Goal: Task Accomplishment & Management: Complete application form

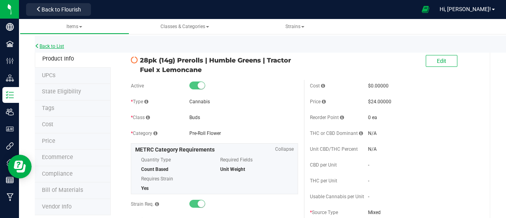
click at [64, 47] on link "Back to List" at bounding box center [49, 46] width 29 height 6
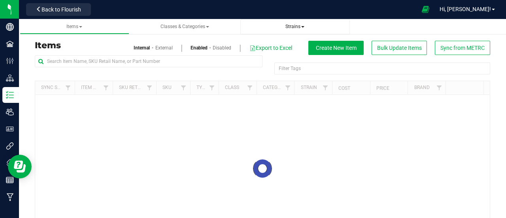
click at [297, 28] on span "Strains" at bounding box center [294, 27] width 19 height 6
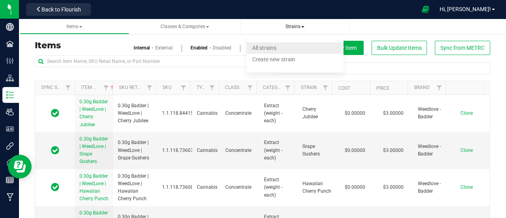
click at [283, 49] on li "All strains" at bounding box center [295, 47] width 97 height 11
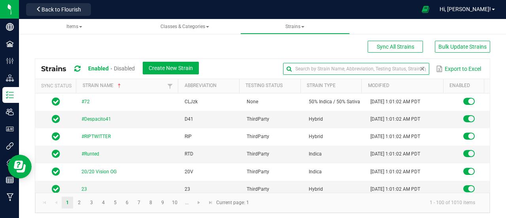
click at [397, 64] on input "text" at bounding box center [356, 69] width 146 height 12
type input "Kushy Cake"
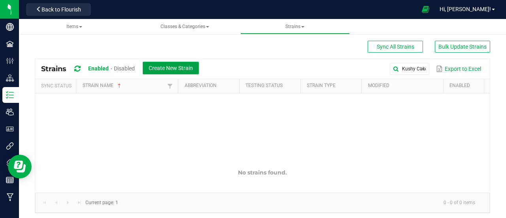
click at [185, 70] on span "Create New Strain" at bounding box center [171, 68] width 44 height 6
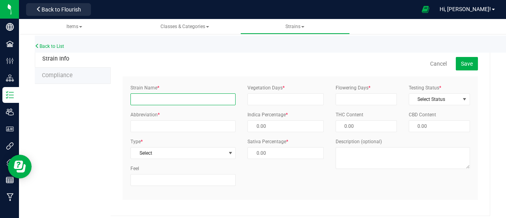
click at [132, 98] on input "Strain Name *" at bounding box center [182, 99] width 105 height 12
type input "Kushy Cake"
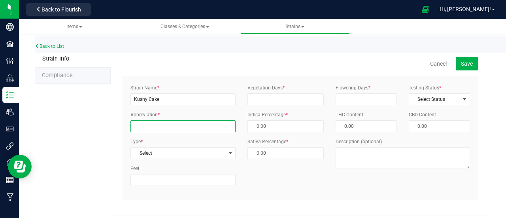
click at [149, 125] on input "Abbreviation *" at bounding box center [182, 126] width 105 height 12
type input "[PERSON_NAME]"
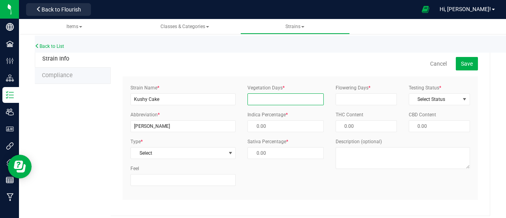
click at [259, 104] on input "Vegetation Days *" at bounding box center [286, 99] width 76 height 12
type input "99"
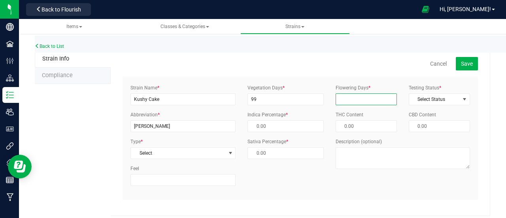
click at [347, 97] on input "Flowering Days *" at bounding box center [366, 99] width 61 height 12
type input "99"
click at [155, 159] on div "Strain Name * Kushy Cake Abbreviation * [PERSON_NAME] Type * Select Select Indi…" at bounding box center [183, 138] width 117 height 108
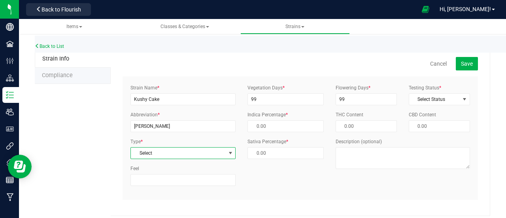
click at [162, 148] on span "Select" at bounding box center [178, 152] width 95 height 11
click at [147, 95] on li "Hybrid" at bounding box center [181, 96] width 103 height 12
type input "50.00 %"
click at [435, 96] on span "Select Status" at bounding box center [434, 99] width 51 height 11
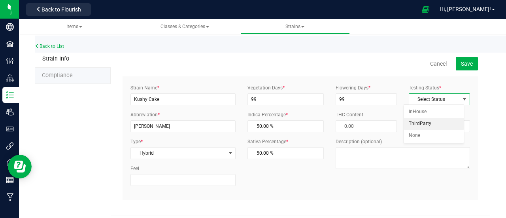
click at [423, 121] on li "ThirdParty" at bounding box center [434, 124] width 60 height 12
click at [461, 64] on span "Save" at bounding box center [467, 63] width 12 height 6
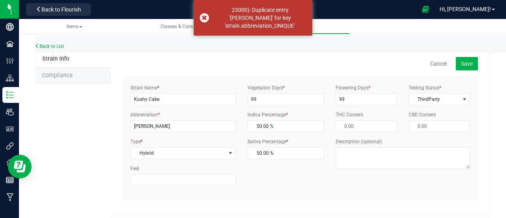
click at [164, 132] on div "Strain Name * Kushy Cake Abbreviation * [PERSON_NAME] Type * Hybrid Select Indi…" at bounding box center [183, 138] width 117 height 108
click at [146, 123] on input "[PERSON_NAME]" at bounding box center [182, 126] width 105 height 12
type input "K"
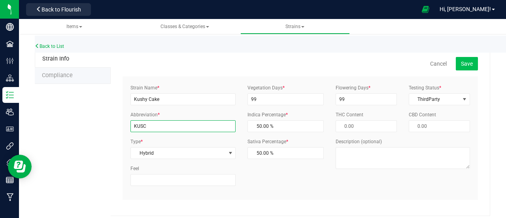
type input "KUSC"
click at [466, 63] on span "Save" at bounding box center [467, 63] width 12 height 6
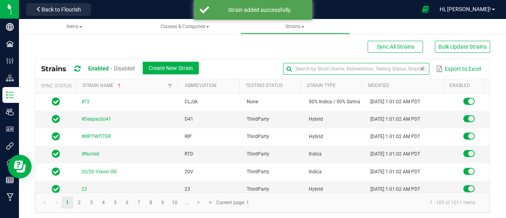
click at [414, 67] on global-search-input-ngx at bounding box center [356, 69] width 146 height 6
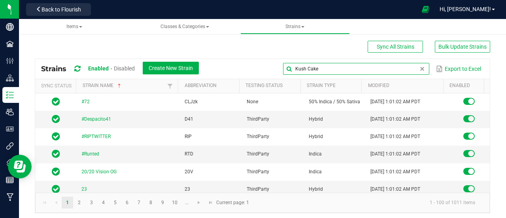
type input "Kush Cake"
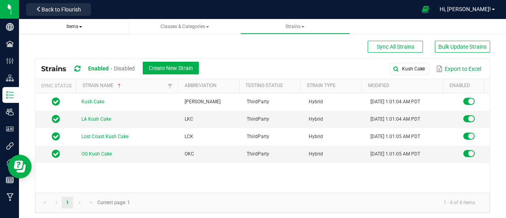
click at [77, 26] on span "Items" at bounding box center [74, 27] width 16 height 6
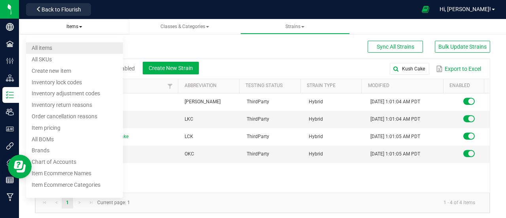
click at [60, 47] on li "All items" at bounding box center [74, 47] width 97 height 11
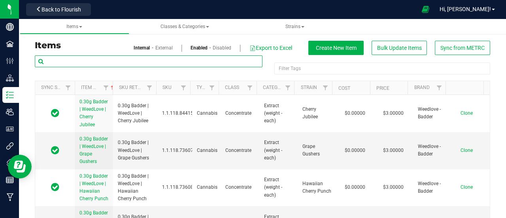
click at [121, 60] on input "text" at bounding box center [149, 61] width 228 height 12
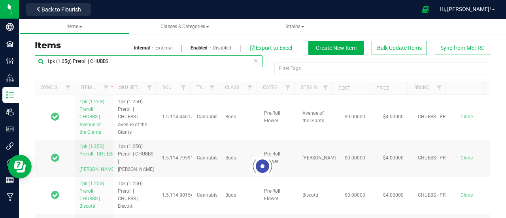
drag, startPoint x: 121, startPoint y: 60, endPoint x: 42, endPoint y: 60, distance: 79.5
click at [42, 60] on input "1pk (1.25g) Preroll | CHUBBS |" at bounding box center [149, 61] width 228 height 12
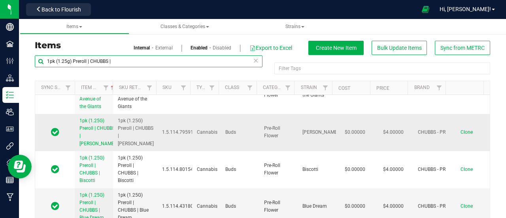
scroll to position [26, 0]
type input "1pk (1.25g) Preroll | CHUBBS |"
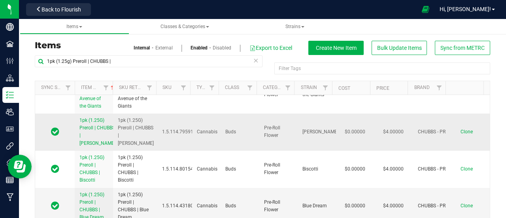
click at [461, 134] on span "Clone" at bounding box center [467, 132] width 12 height 6
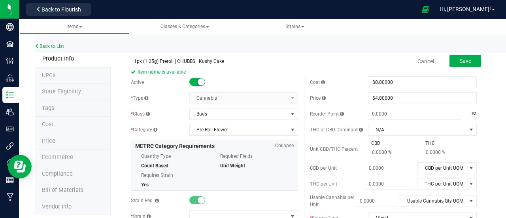
type input "1pk (1.25g) Preroll | CHUBBS | Kushy Cake"
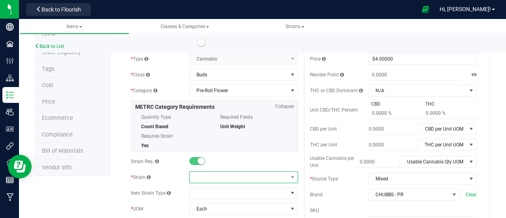
click at [202, 172] on span at bounding box center [239, 177] width 98 height 11
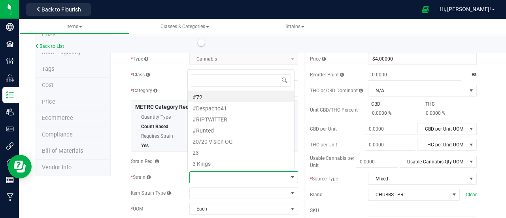
scroll to position [11, 105]
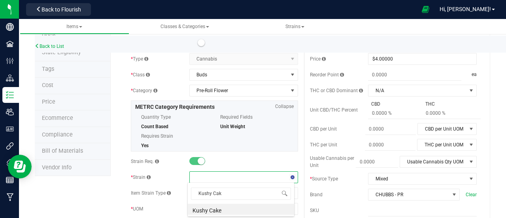
type input "Kushy Cake"
click at [216, 210] on li "Kushy Cake" at bounding box center [241, 209] width 106 height 11
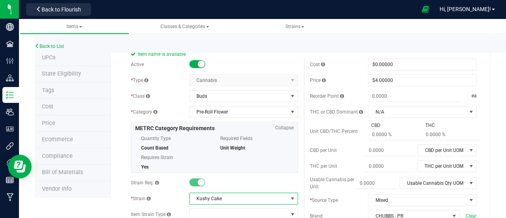
scroll to position [0, 0]
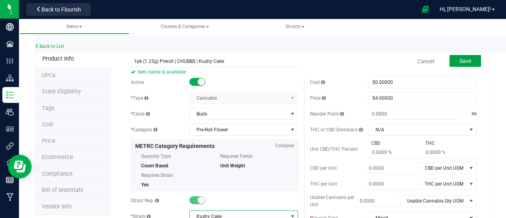
click at [452, 65] on button "Save" at bounding box center [466, 61] width 32 height 12
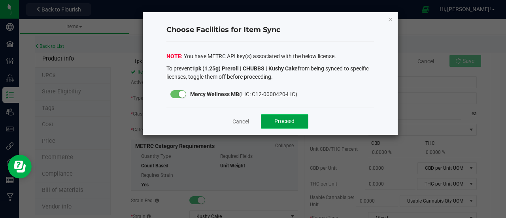
click at [294, 121] on span "Proceed" at bounding box center [284, 121] width 20 height 6
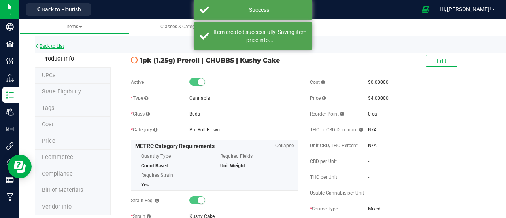
click at [61, 43] on link "Back to List" at bounding box center [49, 46] width 29 height 6
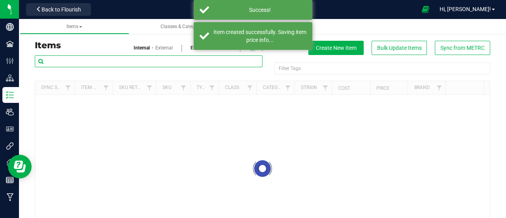
click at [127, 57] on input "text" at bounding box center [149, 61] width 228 height 12
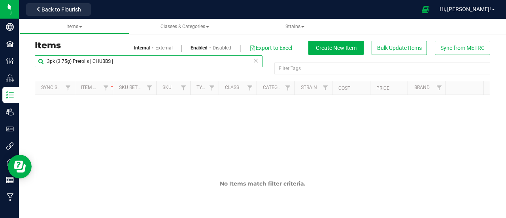
drag, startPoint x: 126, startPoint y: 58, endPoint x: 47, endPoint y: 60, distance: 78.7
click at [47, 60] on input "3pk (3.75g) Prerolls | CHUBBS |" at bounding box center [149, 61] width 228 height 12
click at [89, 62] on input "3pk (3.75g) Prerolls | CHUBBS |" at bounding box center [149, 61] width 228 height 12
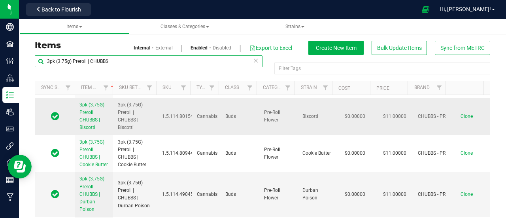
scroll to position [36, 0]
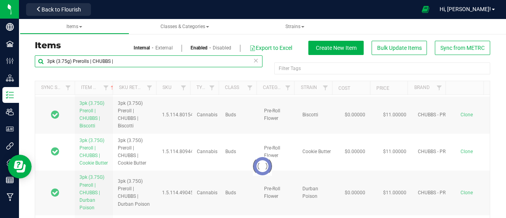
drag, startPoint x: 119, startPoint y: 64, endPoint x: 87, endPoint y: 62, distance: 32.1
click at [87, 62] on input "3pk (3.75g) Prerolls | CHUBBS |" at bounding box center [149, 61] width 228 height 12
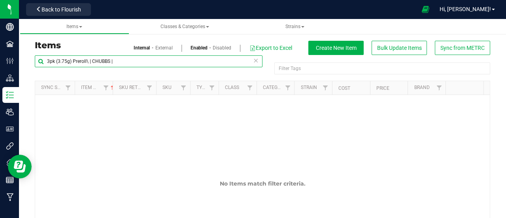
type input "3pk (3.75g) Preroll | CHUBBS |"
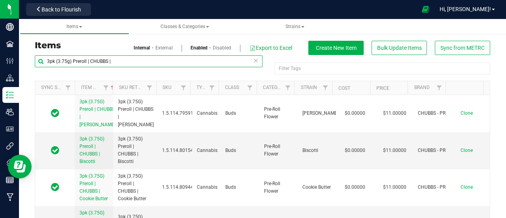
drag, startPoint x: 126, startPoint y: 61, endPoint x: 36, endPoint y: 60, distance: 89.4
click at [36, 60] on input "3pk (3.75g) Preroll | CHUBBS |" at bounding box center [149, 61] width 228 height 12
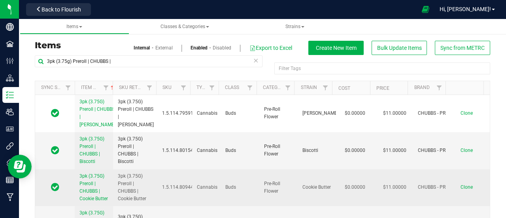
click at [461, 190] on span "Clone" at bounding box center [467, 187] width 12 height 6
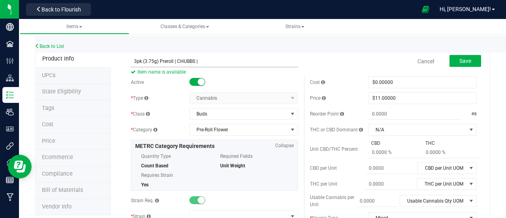
click at [172, 60] on input "3pk (3.75g) Preroll | CHUBBS |" at bounding box center [214, 61] width 167 height 12
click at [202, 62] on input "3pk (3.75g) Prerolls | CHUBBS |" at bounding box center [214, 61] width 167 height 12
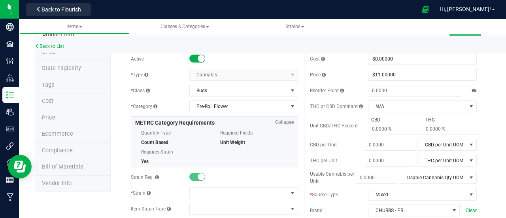
scroll to position [24, 0]
type input "3pk (3.75g) Prerolls | CHUBBS | Kushy Cake"
click at [209, 190] on span at bounding box center [239, 192] width 98 height 11
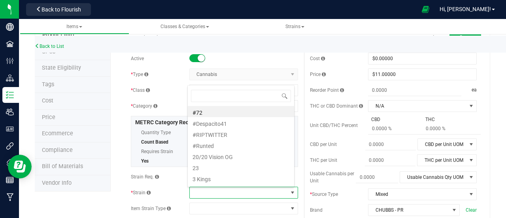
scroll to position [11, 105]
type input "Kushy Cake"
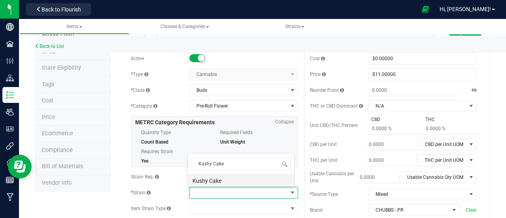
click at [216, 179] on li "Kushy Cake" at bounding box center [241, 179] width 106 height 11
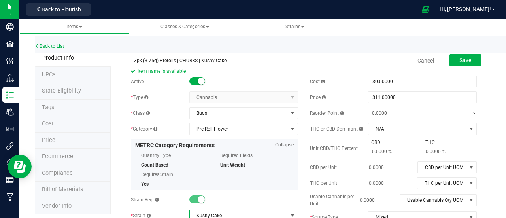
scroll to position [0, 0]
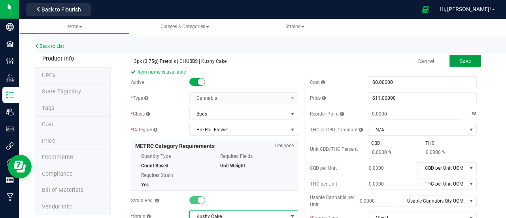
click at [470, 61] on button "Save" at bounding box center [466, 61] width 32 height 12
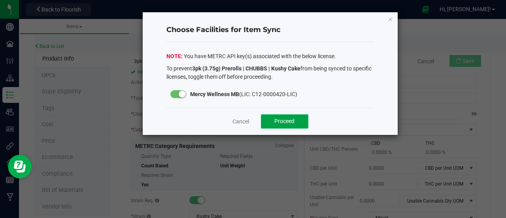
click at [280, 118] on span "Proceed" at bounding box center [284, 121] width 20 height 6
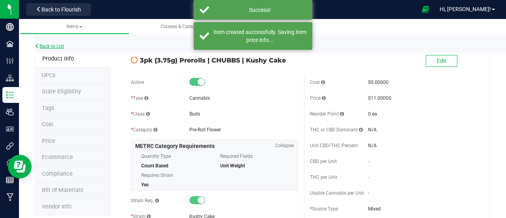
drag, startPoint x: 50, startPoint y: 36, endPoint x: 43, endPoint y: 45, distance: 11.4
click at [43, 45] on link "Back to List" at bounding box center [49, 46] width 29 height 6
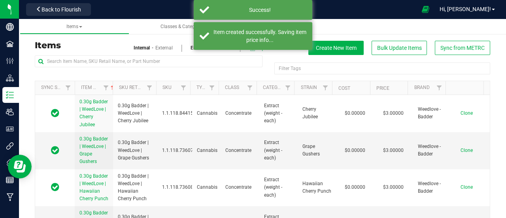
click at [79, 55] on div "Filter Tags Filter Tags Sync Status Item Name Sku Retail Display Name SKU Type …" at bounding box center [263, 153] width 456 height 197
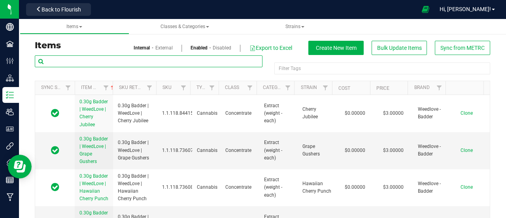
click at [80, 57] on input "text" at bounding box center [149, 61] width 228 height 12
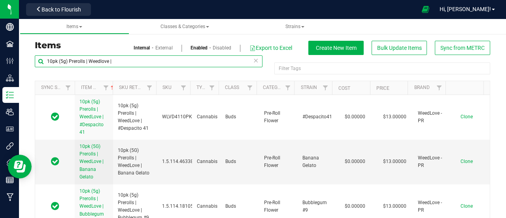
type input "10pk (5g) Prerolls | Weedlove |"
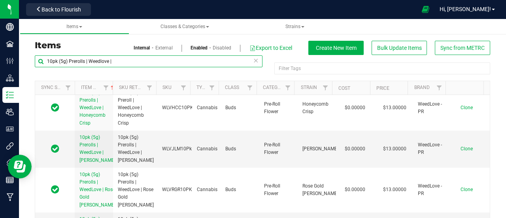
scroll to position [180, 0]
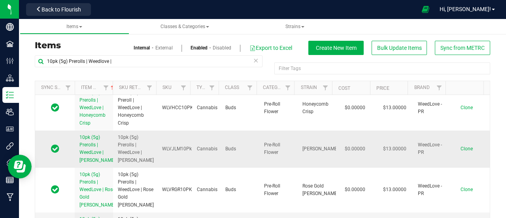
click at [461, 150] on span "Clone" at bounding box center [467, 149] width 12 height 6
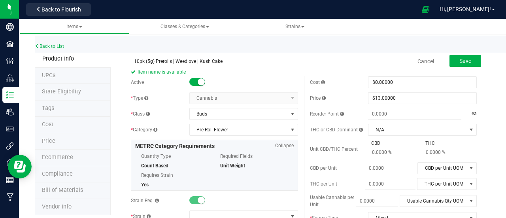
scroll to position [36, 0]
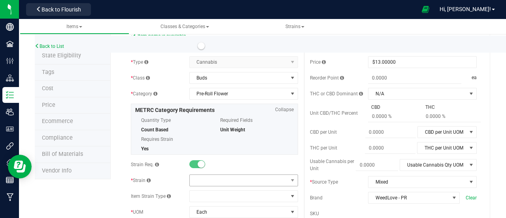
type input "10pk (5g) Prerolls | Weedlove | Kush Cake"
click at [212, 179] on span at bounding box center [239, 180] width 98 height 11
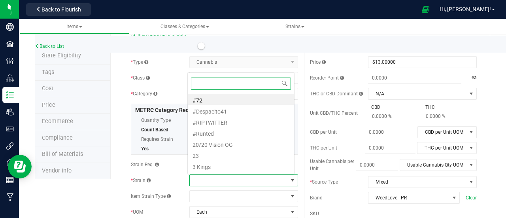
scroll to position [11, 105]
type input "Kush Cake"
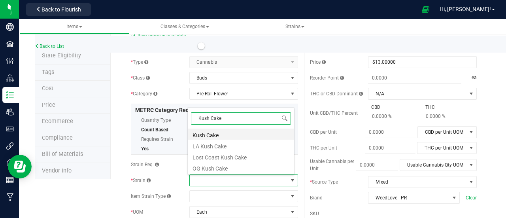
click at [235, 136] on li "Kush Cake" at bounding box center [241, 134] width 106 height 11
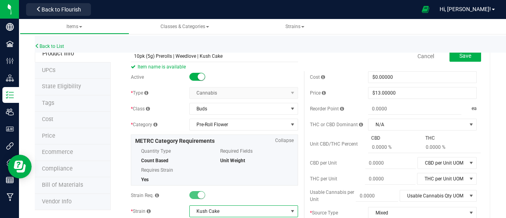
scroll to position [5, 0]
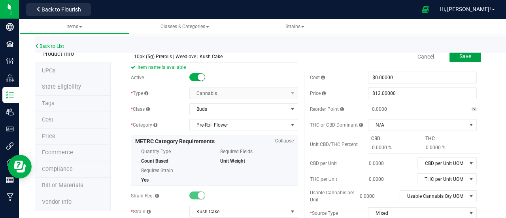
click at [458, 59] on button "Save" at bounding box center [466, 56] width 32 height 12
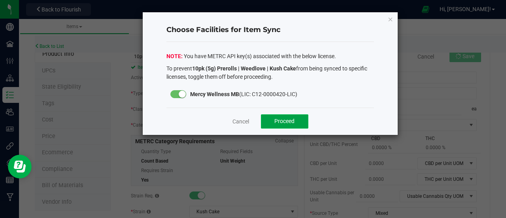
click at [282, 119] on span "Proceed" at bounding box center [284, 121] width 20 height 6
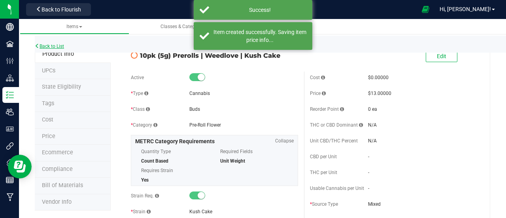
click at [42, 44] on link "Back to List" at bounding box center [49, 46] width 29 height 6
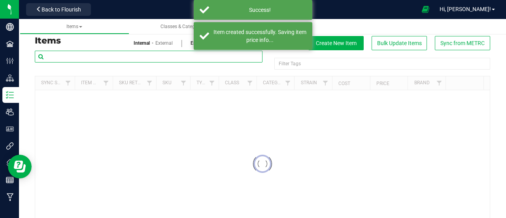
click at [62, 51] on input "text" at bounding box center [149, 57] width 228 height 12
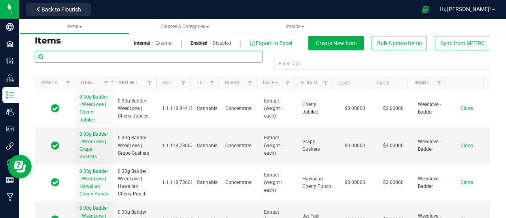
click at [66, 57] on input "text" at bounding box center [149, 57] width 228 height 12
paste input "10pk (5g) Prerolls | Weedlove |"
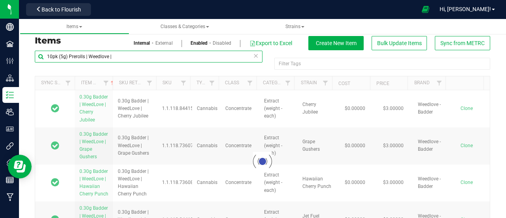
click at [49, 56] on input "10pk (5g) Prerolls | Weedlove |" at bounding box center [149, 57] width 228 height 12
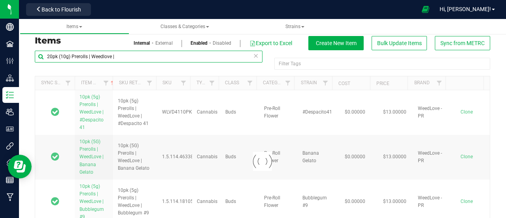
type input "20pk (10g) Prerolls | Weedlove |"
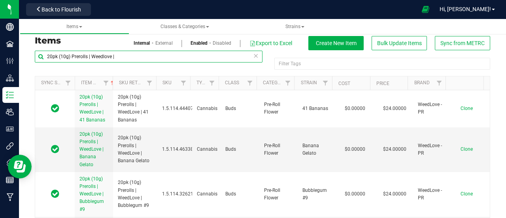
drag, startPoint x: 135, startPoint y: 55, endPoint x: 39, endPoint y: 52, distance: 96.5
click at [39, 52] on input "20pk (10g) Prerolls | Weedlove |" at bounding box center [149, 57] width 228 height 12
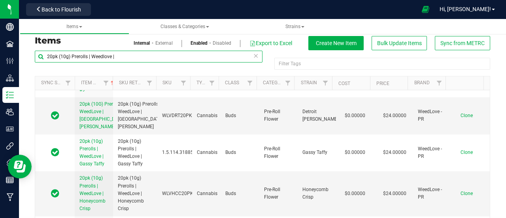
scroll to position [120, 0]
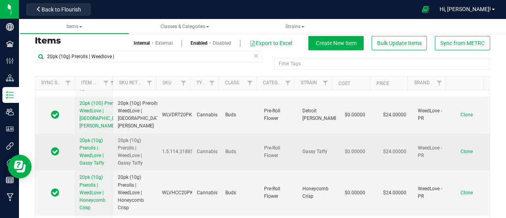
click at [461, 150] on span "Clone" at bounding box center [467, 152] width 12 height 6
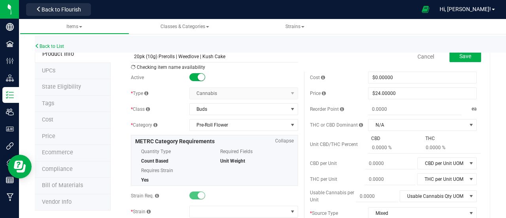
scroll to position [58, 0]
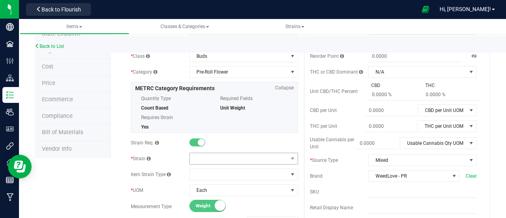
type input "20pk (10g) Prerolls | Weedlove | Kush Cake"
click at [230, 161] on span at bounding box center [239, 158] width 98 height 11
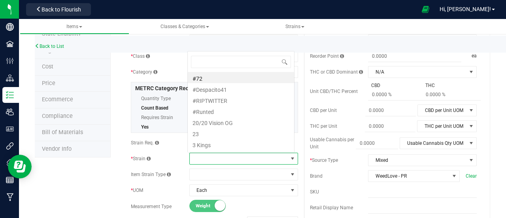
scroll to position [11, 105]
type input "Kush Cake"
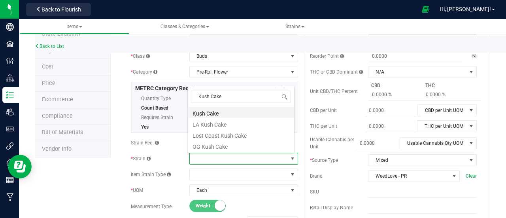
click at [217, 112] on li "Kush Cake" at bounding box center [241, 112] width 106 height 11
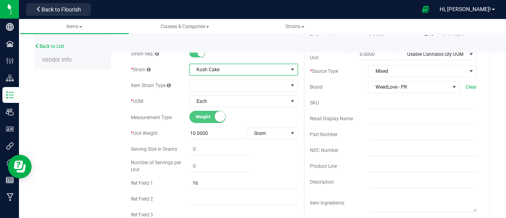
scroll to position [146, 0]
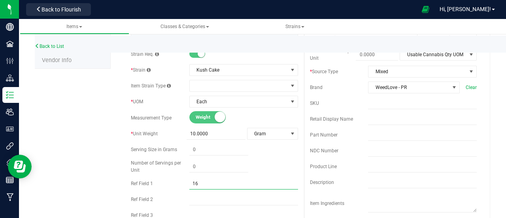
click at [202, 185] on input "16" at bounding box center [243, 184] width 109 height 12
type input "1"
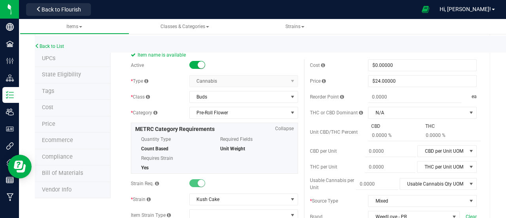
scroll to position [0, 0]
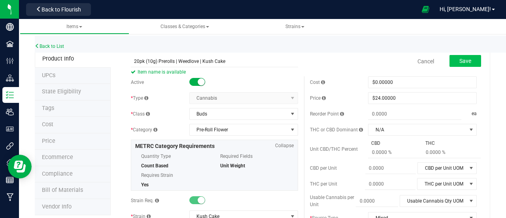
type input "25"
click at [459, 59] on span "Save" at bounding box center [465, 61] width 12 height 6
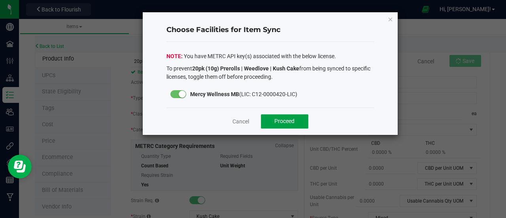
click at [287, 125] on button "Proceed" at bounding box center [284, 121] width 47 height 14
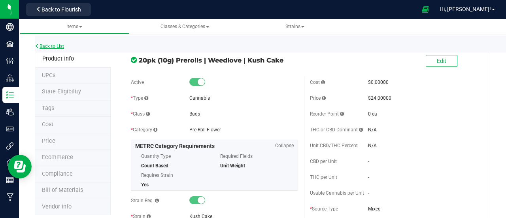
click at [48, 45] on link "Back to List" at bounding box center [49, 46] width 29 height 6
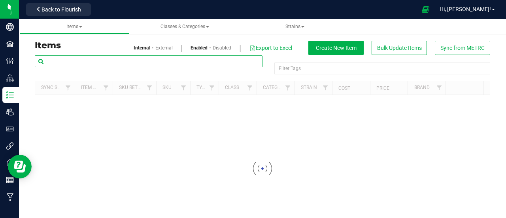
click at [99, 64] on input "text" at bounding box center [149, 61] width 228 height 12
click at [85, 61] on input "1pk ( 0.5g) Preroll | Humble Greens |" at bounding box center [149, 61] width 228 height 12
click at [60, 61] on input "1pk ( 0.5g) Prerolls | Humble Greens |" at bounding box center [149, 61] width 228 height 12
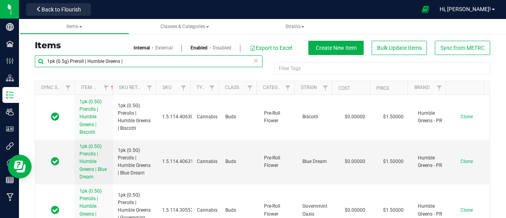
type input "1pk (0.5g) Preroll | Humble Greens |"
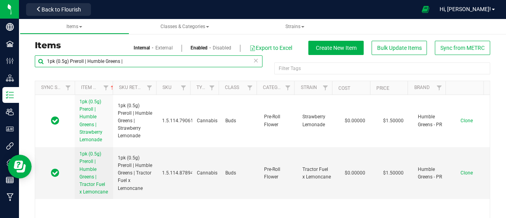
drag, startPoint x: 129, startPoint y: 64, endPoint x: 28, endPoint y: 59, distance: 101.0
click at [28, 59] on div "Items Internal External Enabled Disabled Export to Excel Create New Item Bulk U…" at bounding box center [262, 141] width 487 height 236
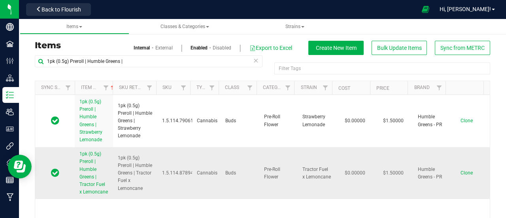
click at [461, 176] on span "Clone" at bounding box center [467, 173] width 12 height 6
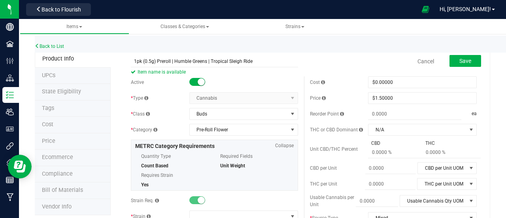
type input "1pk (0.5g) Preroll | Humble Greens | Tropical Sleigh Ride"
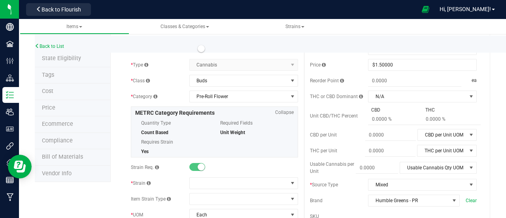
scroll to position [34, 0]
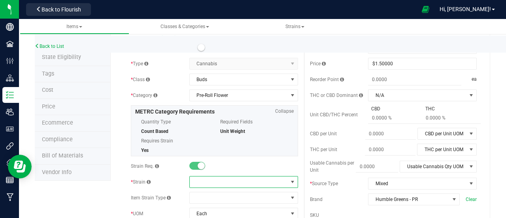
click at [235, 176] on span at bounding box center [239, 181] width 98 height 11
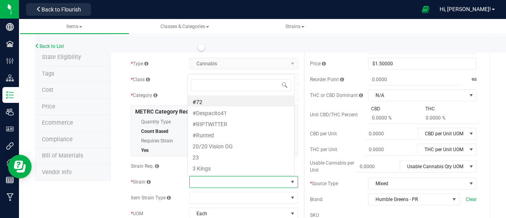
scroll to position [11, 105]
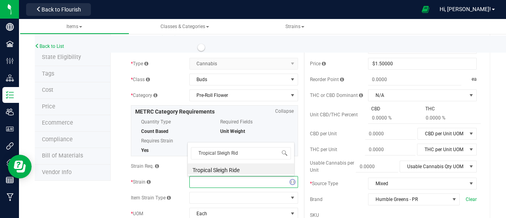
type input "Tropical Sleigh Ride"
click at [236, 169] on li "Tropical Sleigh Ride" at bounding box center [241, 168] width 106 height 11
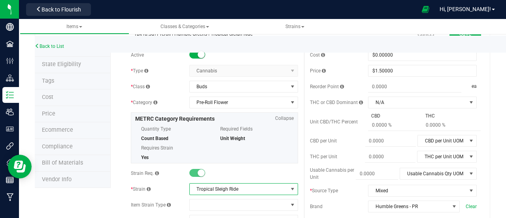
scroll to position [0, 0]
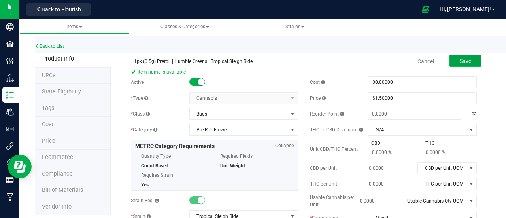
click at [459, 63] on span "Save" at bounding box center [465, 61] width 12 height 6
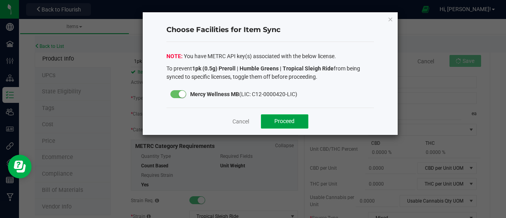
click at [289, 122] on span "Proceed" at bounding box center [284, 121] width 20 height 6
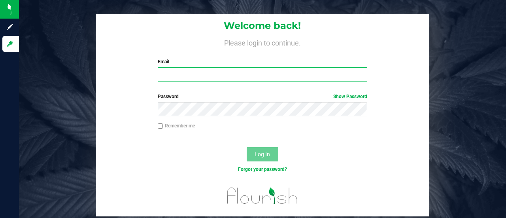
click at [241, 71] on input "Email" at bounding box center [263, 74] width 210 height 14
type input "[PERSON_NAME][EMAIL_ADDRESS][DOMAIN_NAME]"
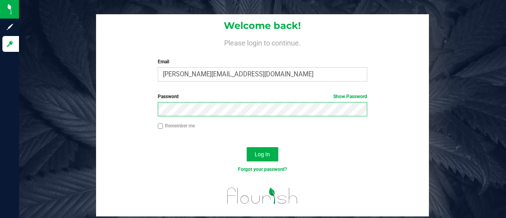
click at [247, 147] on button "Log In" at bounding box center [263, 154] width 32 height 14
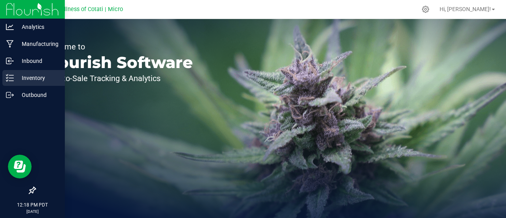
click at [22, 72] on div "Inventory" at bounding box center [33, 78] width 62 height 16
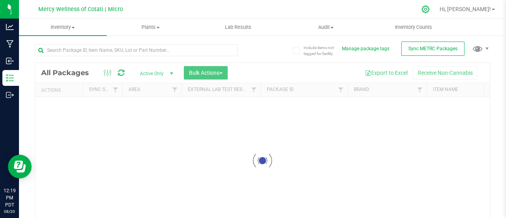
click at [429, 7] on icon at bounding box center [426, 10] width 8 height 8
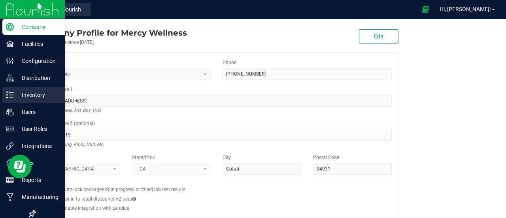
click at [4, 88] on div "Inventory" at bounding box center [33, 95] width 62 height 16
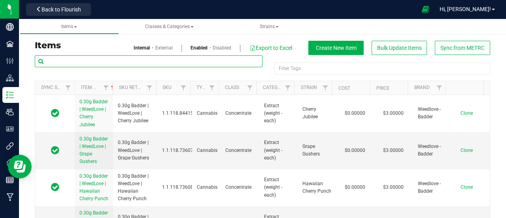
click at [94, 61] on input "text" at bounding box center [149, 61] width 228 height 12
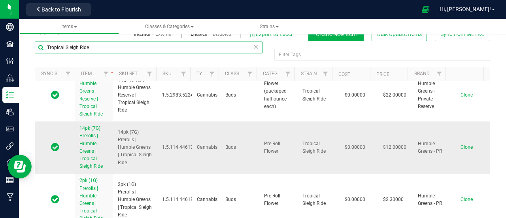
scroll to position [12, 0]
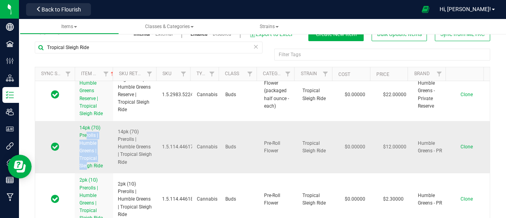
drag, startPoint x: 77, startPoint y: 124, endPoint x: 80, endPoint y: 157, distance: 33.0
click at [80, 157] on td "14pk (7G) Prerolls | Humble Greens | Tropical Sleigh Ride" at bounding box center [94, 147] width 38 height 52
copy span "14pk (7G) Prerolls | Humble Greens |"
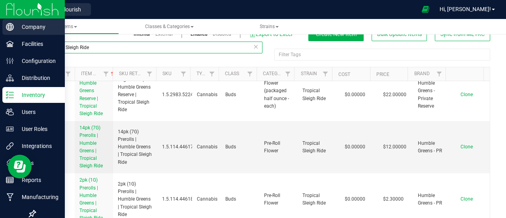
drag, startPoint x: 108, startPoint y: 43, endPoint x: 6, endPoint y: 31, distance: 102.8
click at [6, 31] on div "Company Facilities Configuration Distribution Inventory Users User Roles Integr…" at bounding box center [253, 109] width 506 height 218
paste input "14pk (7G) Prerolls | Humble Greens |"
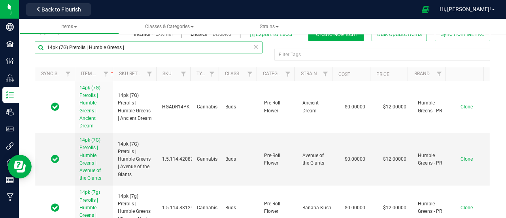
click at [63, 46] on input "14pk (7G) Prerolls | Humble Greens |" at bounding box center [149, 48] width 228 height 12
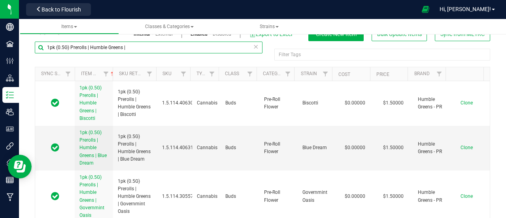
drag, startPoint x: 143, startPoint y: 49, endPoint x: 30, endPoint y: 41, distance: 113.8
click at [30, 41] on div "1pk (0.5G) Prerolls | Humble Greens | Filter Tags Filter Tags Sync Status Item …" at bounding box center [262, 139] width 467 height 197
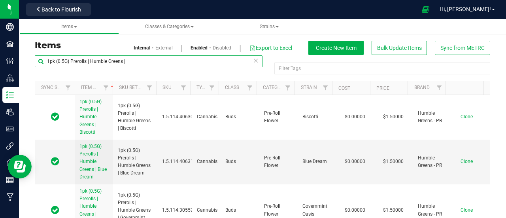
click at [88, 60] on input "1pk (0.5G) Prerolls | Humble Greens |" at bounding box center [149, 61] width 228 height 12
type input "1pk (0.5G) Preroll | Humble Greens |"
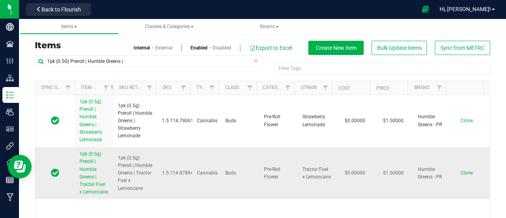
click at [461, 176] on span "Clone" at bounding box center [467, 173] width 12 height 6
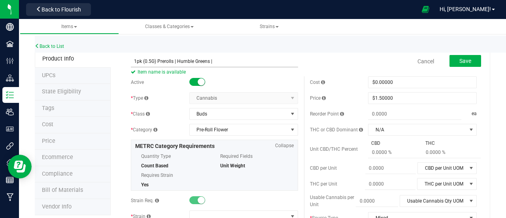
click at [172, 60] on input "1pk (0.5G) Prerolls | Humble Greens |" at bounding box center [214, 61] width 167 height 12
click at [221, 59] on input "1pk (0.5G) Preroll | Humble Greens |" at bounding box center [214, 61] width 167 height 12
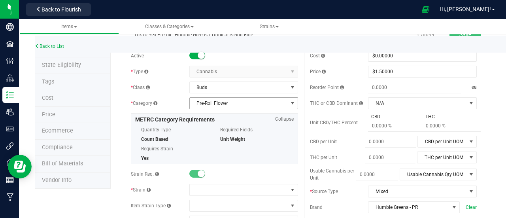
scroll to position [30, 0]
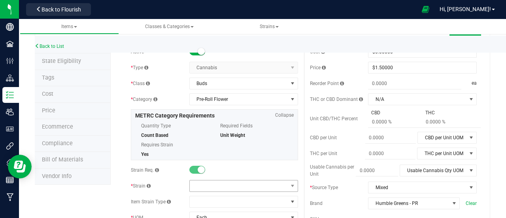
type input "1pk (0.5G) Preroll | Humble Greens | Tropical Sleigh Ride"
click at [200, 185] on span at bounding box center [239, 185] width 98 height 11
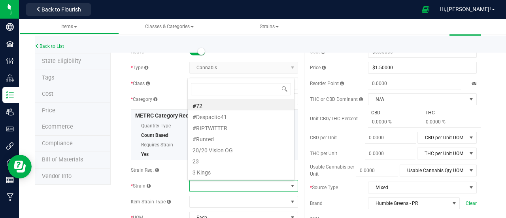
scroll to position [11, 105]
type input "Tropical Sleigh Ride"
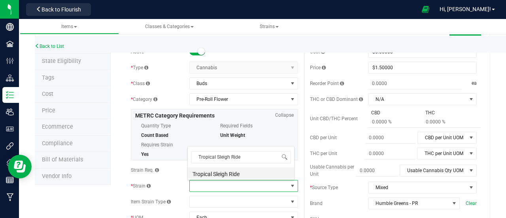
click at [220, 170] on li "Tropical Sleigh Ride" at bounding box center [241, 172] width 106 height 11
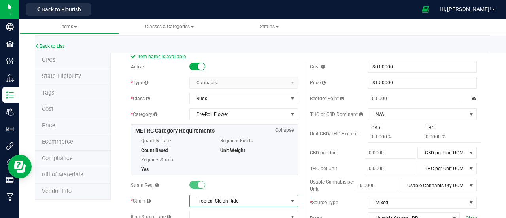
scroll to position [0, 0]
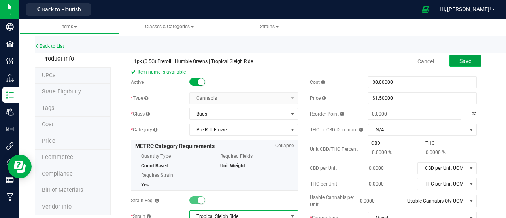
click at [461, 60] on span "Save" at bounding box center [465, 61] width 12 height 6
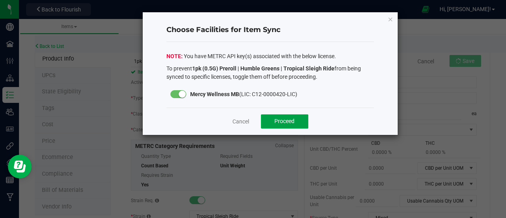
click at [279, 117] on button "Proceed" at bounding box center [284, 121] width 47 height 14
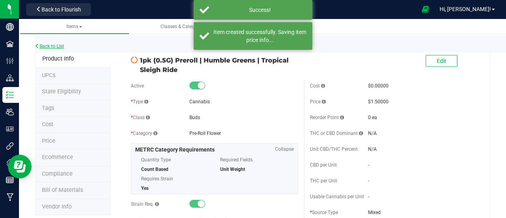
drag, startPoint x: 42, startPoint y: 42, endPoint x: 43, endPoint y: 47, distance: 5.5
click at [43, 47] on link "Back to List" at bounding box center [49, 46] width 29 height 6
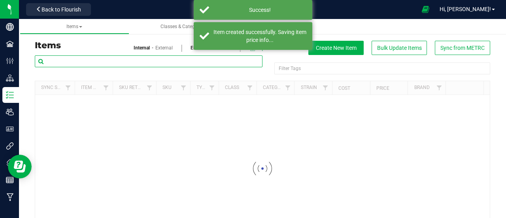
click at [81, 56] on input "text" at bounding box center [149, 61] width 228 height 12
paste input "1pk (0.5G) Prerolls | Humble Greens |"
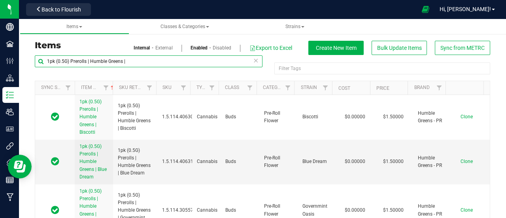
click at [49, 61] on input "1pk (0.5G) Prerolls | Humble Greens |" at bounding box center [149, 61] width 228 height 12
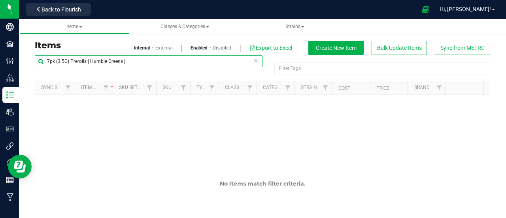
type input "7pk (3.5G) Prerolls | Humble Greens |"
drag, startPoint x: 130, startPoint y: 60, endPoint x: 19, endPoint y: 65, distance: 111.3
click at [19, 65] on div "Items Internal External Enabled Disabled Export to Excel Create New Item Bulk U…" at bounding box center [262, 141] width 487 height 236
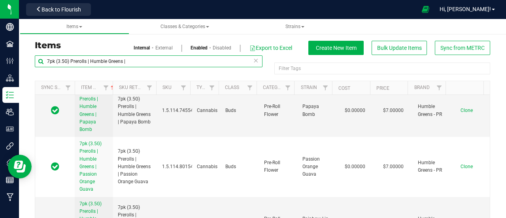
scroll to position [623, 0]
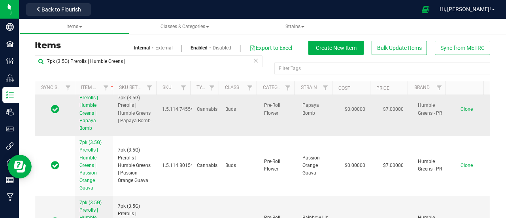
click at [461, 112] on span "Clone" at bounding box center [467, 109] width 12 height 6
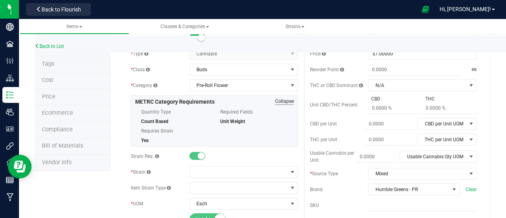
scroll to position [49, 0]
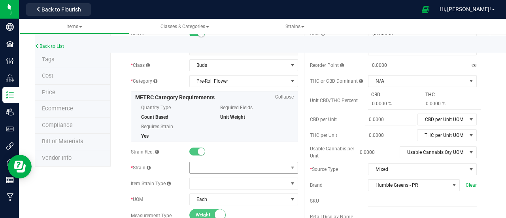
type input "7pk (3.5G) Prerolls | Humble Greens | Tropical Sleigh Ride"
click at [260, 163] on span at bounding box center [239, 167] width 98 height 11
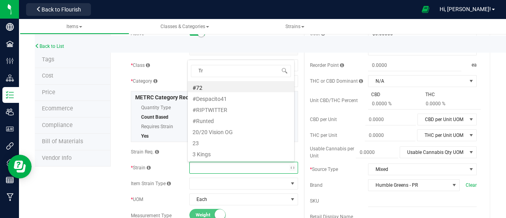
scroll to position [11, 105]
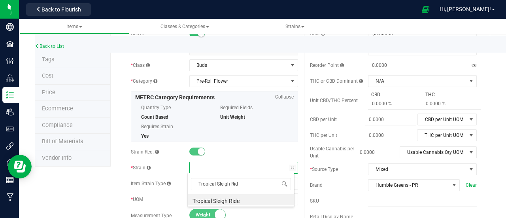
type input "Tropical Sleigh Ride"
click at [239, 198] on li "Tropical Sleigh Ride" at bounding box center [241, 199] width 106 height 11
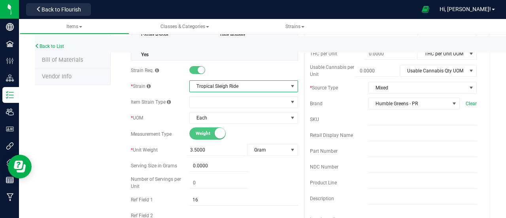
scroll to position [132, 0]
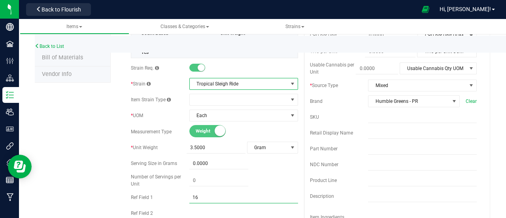
click at [213, 193] on input "16" at bounding box center [243, 197] width 109 height 12
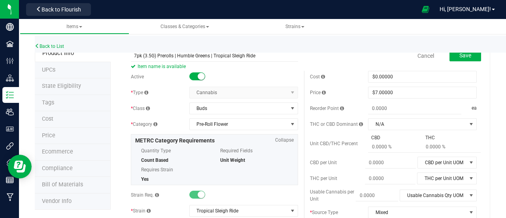
scroll to position [6, 0]
click at [459, 57] on span "Save" at bounding box center [465, 55] width 12 height 6
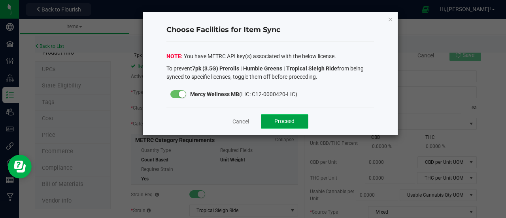
click at [297, 122] on button "Proceed" at bounding box center [284, 121] width 47 height 14
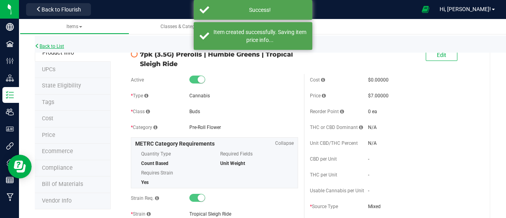
click at [47, 49] on link "Back to List" at bounding box center [49, 46] width 29 height 6
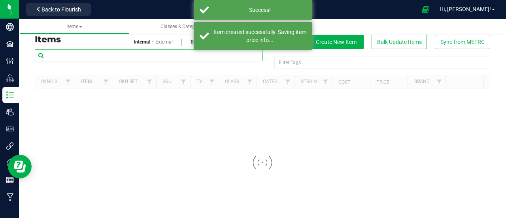
click at [98, 53] on input "text" at bounding box center [149, 55] width 228 height 12
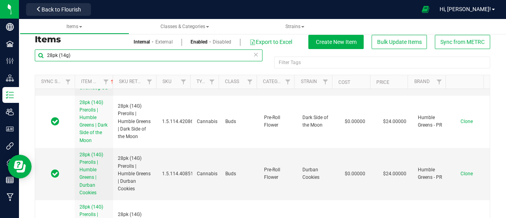
scroll to position [277, 0]
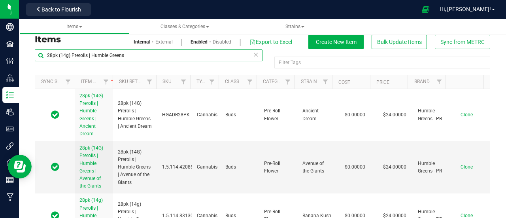
drag, startPoint x: 134, startPoint y: 57, endPoint x: 27, endPoint y: 61, distance: 107.6
click at [27, 61] on div "Items Internal External Enabled Disabled Export to Excel Create New Item Bulk U…" at bounding box center [262, 135] width 487 height 236
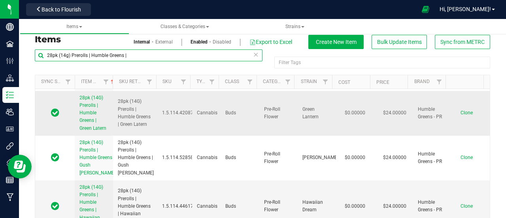
scroll to position [811, 0]
type input "28pk (14g) Prerolls | Humble Greens |"
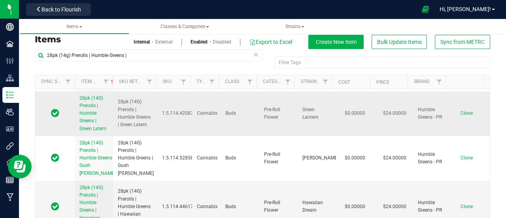
click at [461, 116] on span "Clone" at bounding box center [467, 113] width 12 height 6
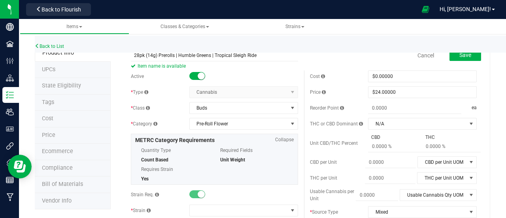
scroll to position [22, 0]
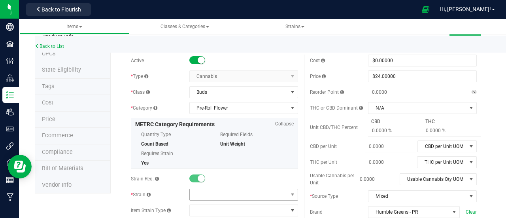
type input "28pk (14g) Prerolls | Humble Greens | Tropical Sleigh Ride"
click at [222, 190] on span at bounding box center [239, 194] width 98 height 11
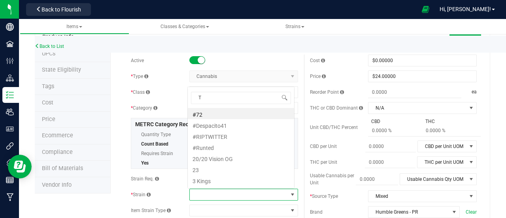
scroll to position [11, 105]
type input "Tropical Sleigh Ride"
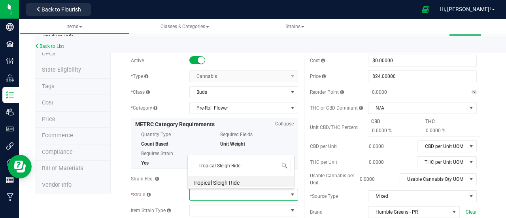
click at [231, 181] on li "Tropical Sleigh Ride" at bounding box center [241, 181] width 106 height 11
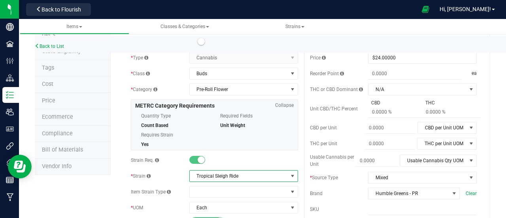
scroll to position [0, 0]
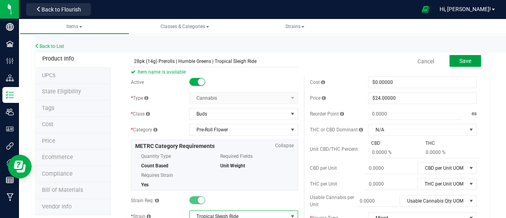
click at [452, 65] on button "Save" at bounding box center [466, 61] width 32 height 12
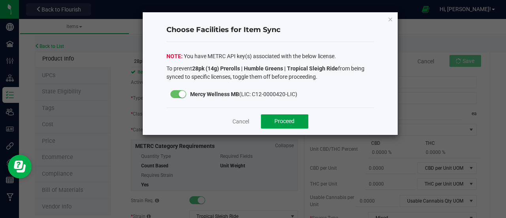
click at [276, 120] on span "Proceed" at bounding box center [284, 121] width 20 height 6
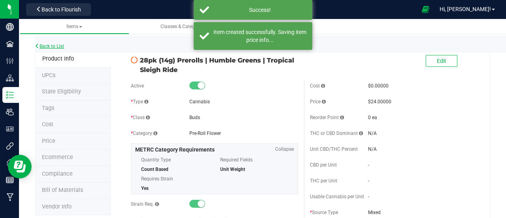
click at [53, 45] on link "Back to List" at bounding box center [49, 46] width 29 height 6
